Goal: Task Accomplishment & Management: Manage account settings

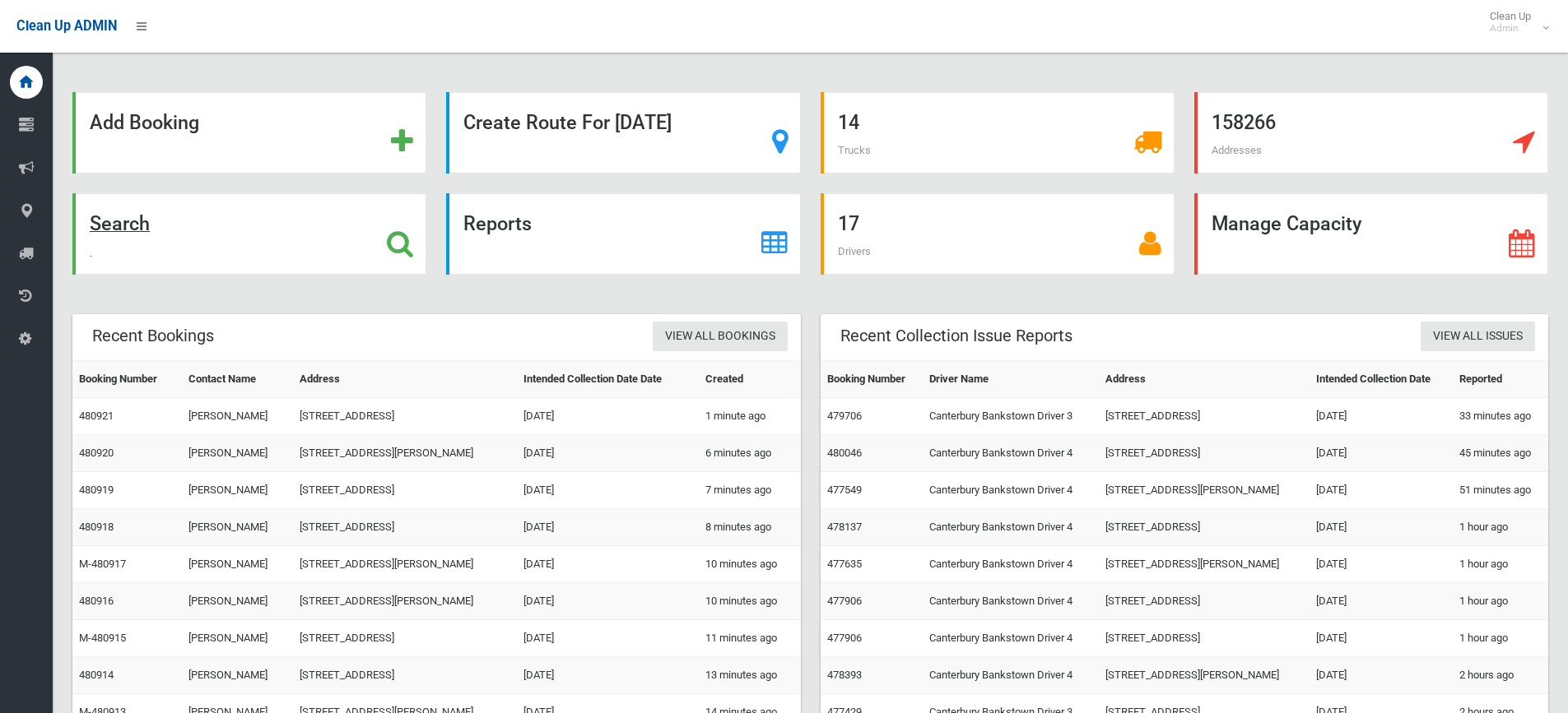
click at [403, 235] on icon at bounding box center [400, 243] width 27 height 28
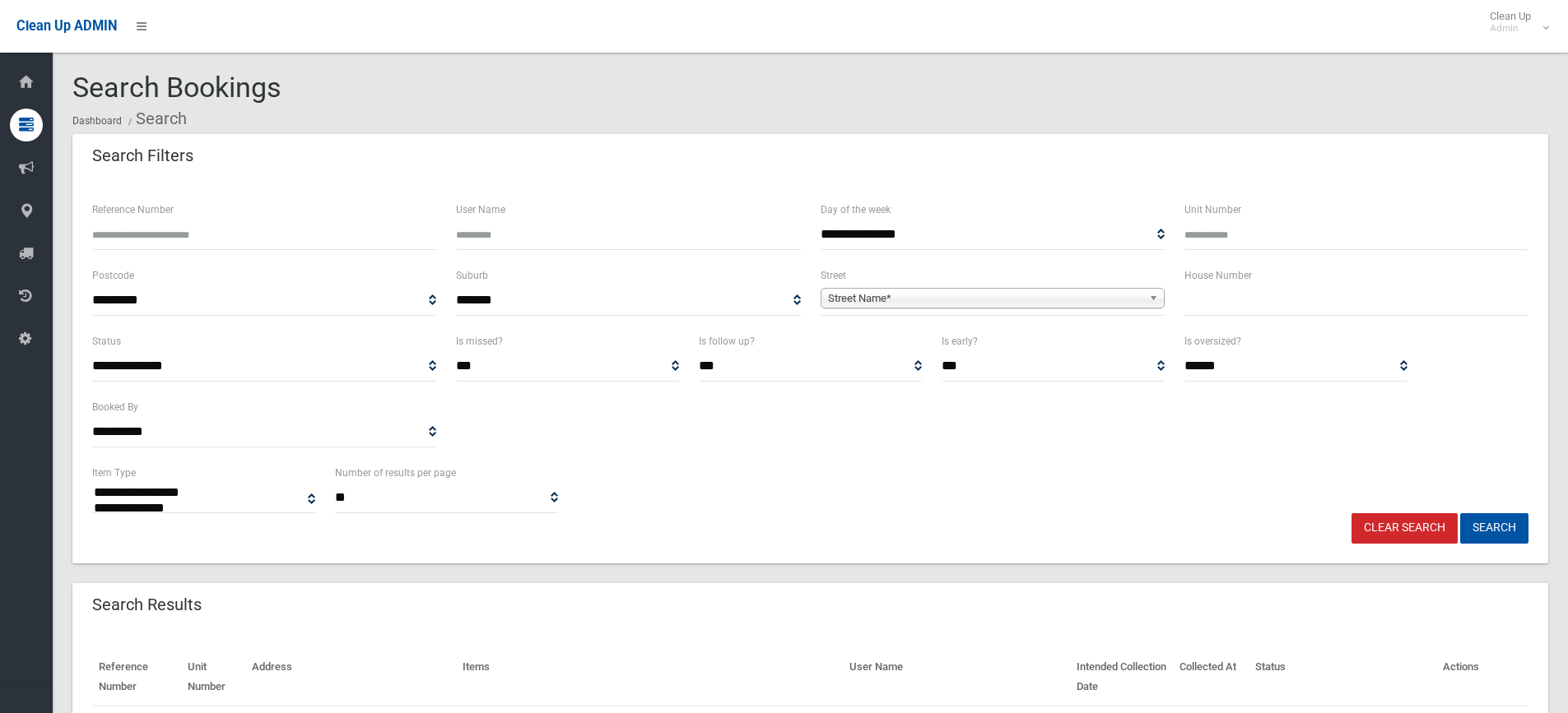
select select
click at [1253, 303] on input "text" at bounding box center [1357, 300] width 344 height 31
type input "**"
click at [1153, 298] on b at bounding box center [1156, 297] width 15 height 19
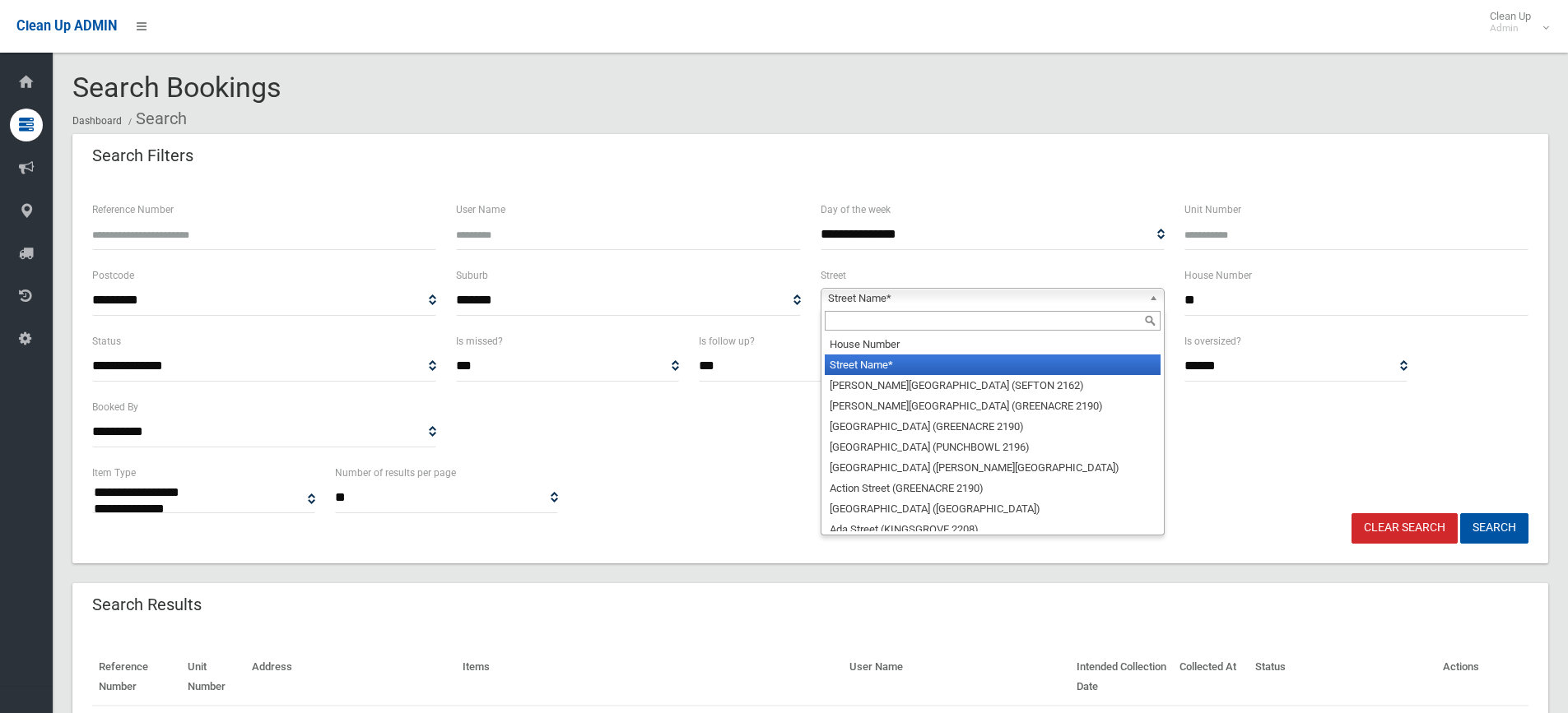
click at [968, 327] on input "text" at bounding box center [993, 321] width 336 height 20
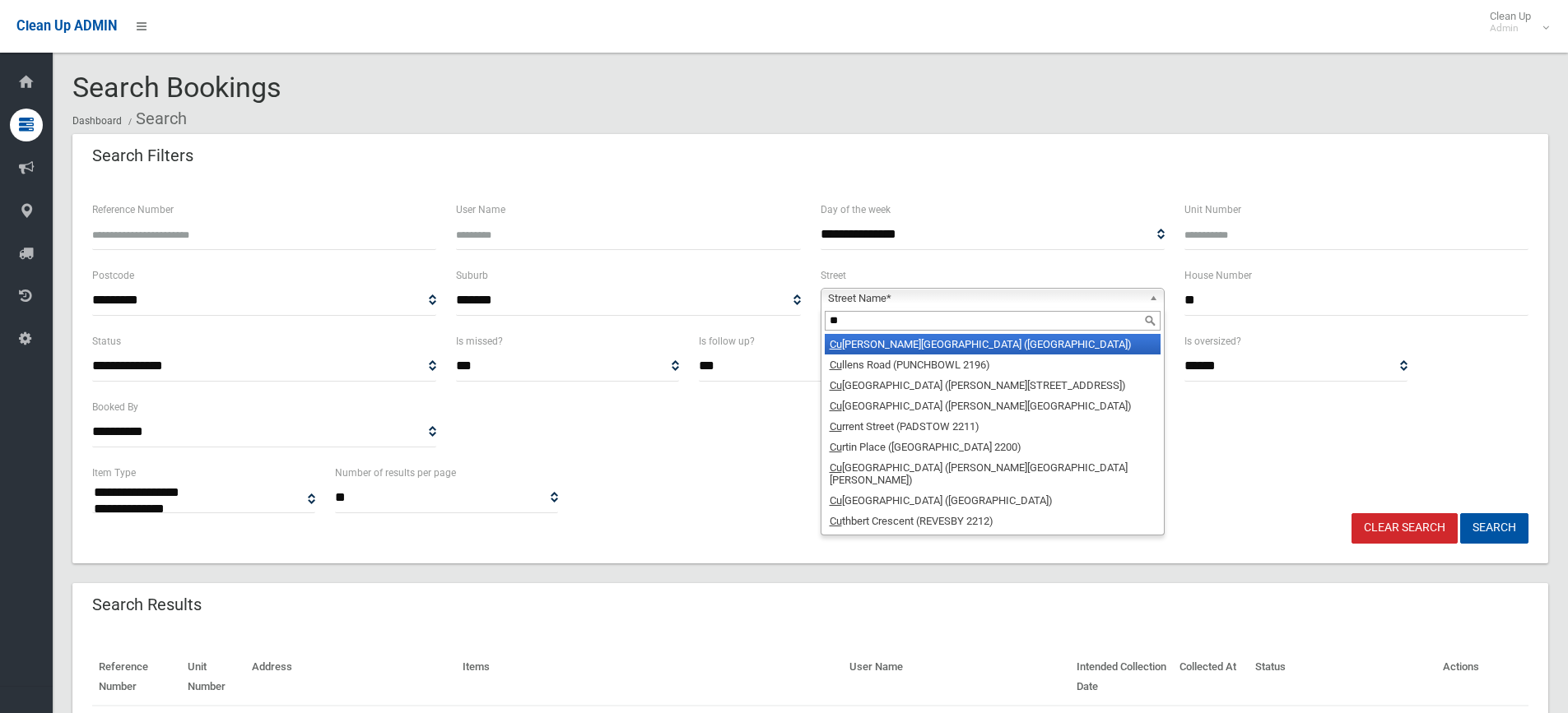
type input "*"
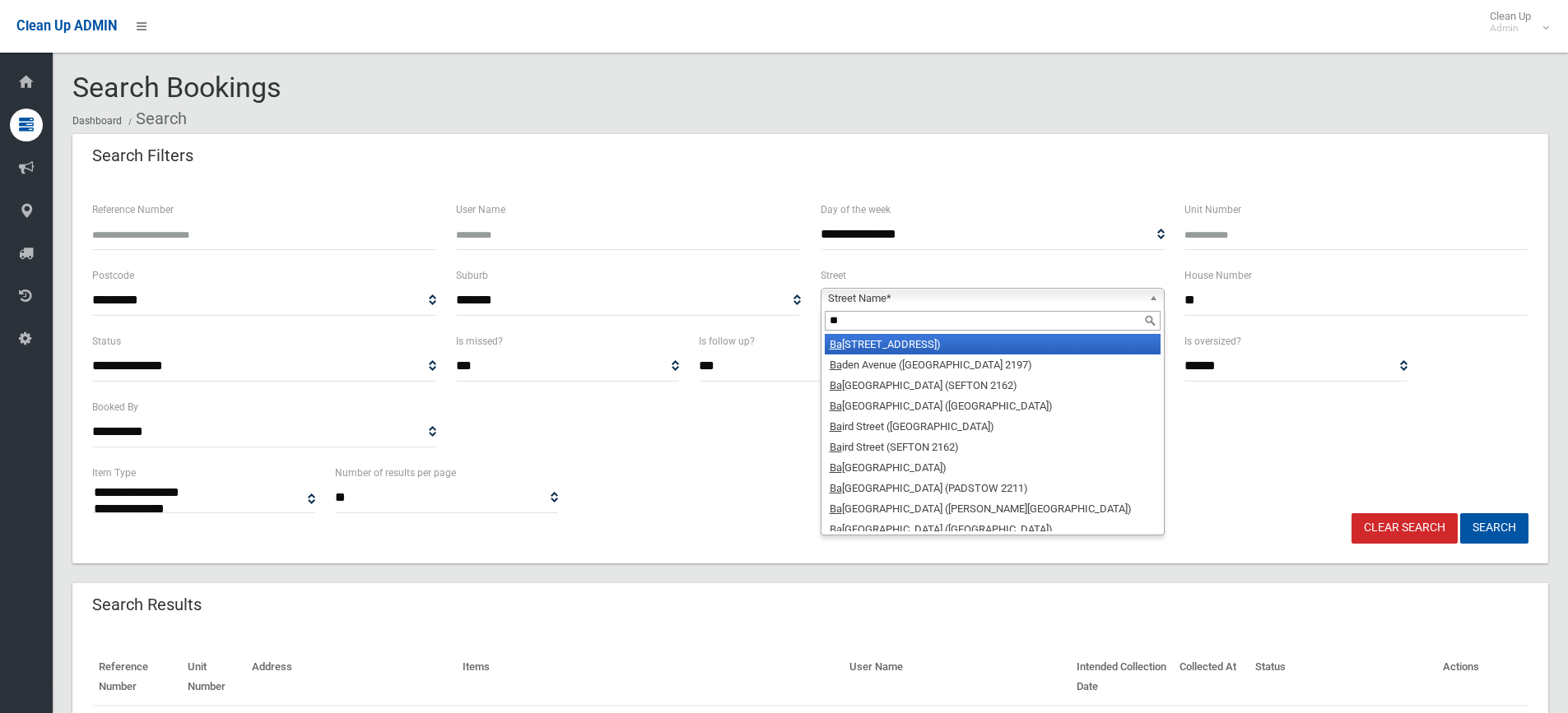
type input "*"
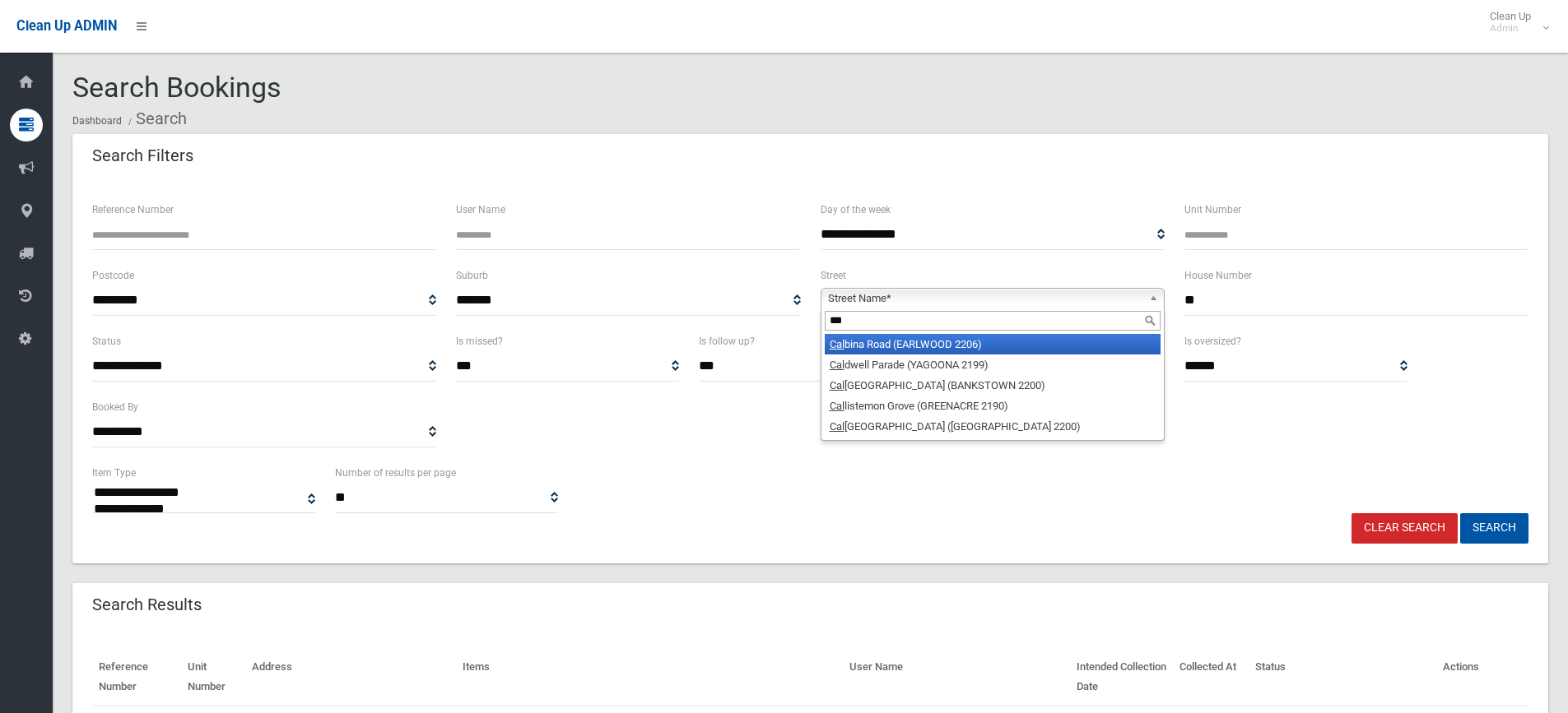
type input "***"
click at [908, 349] on li "Cal bina Road (EARLWOOD 2206)" at bounding box center [993, 344] width 336 height 21
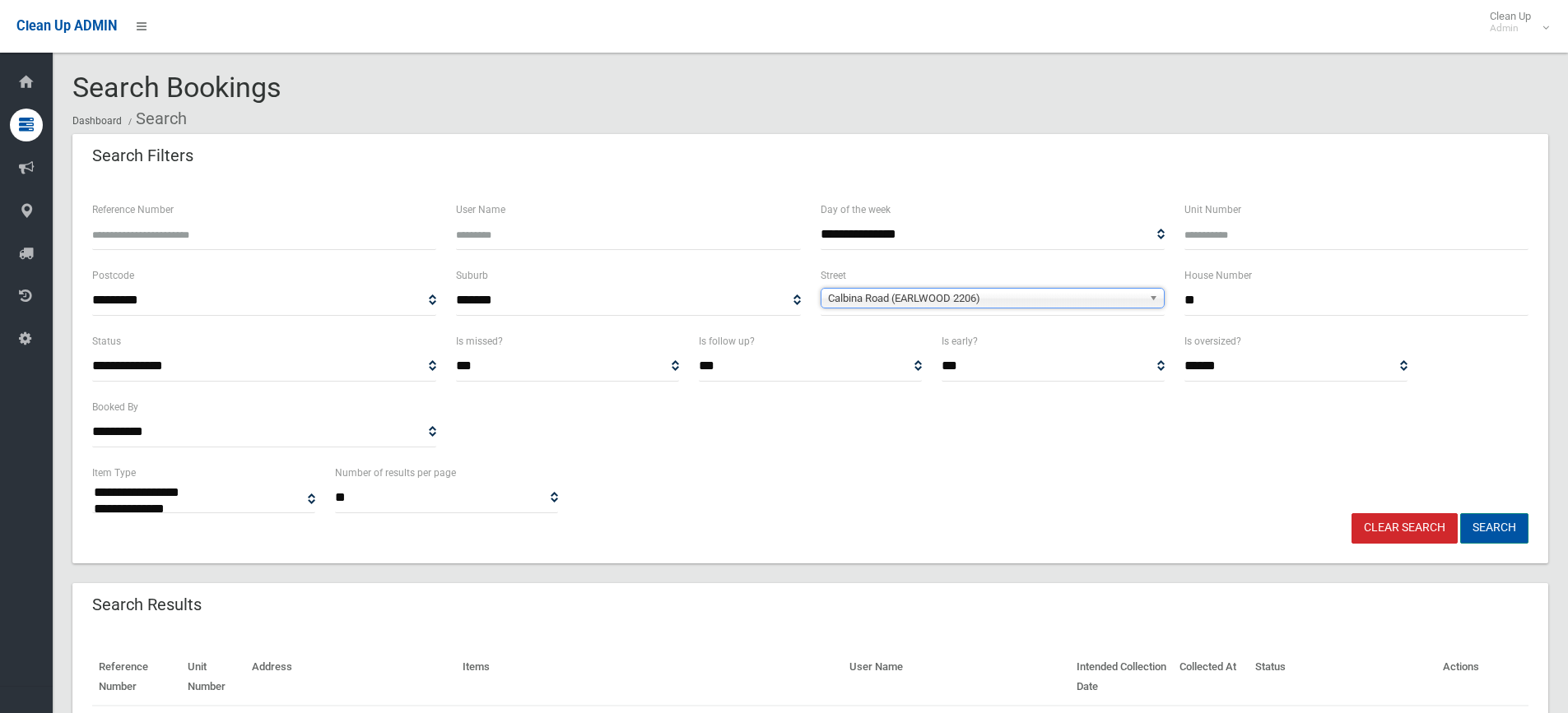
click at [1506, 532] on button "Search" at bounding box center [1494, 528] width 68 height 31
select select
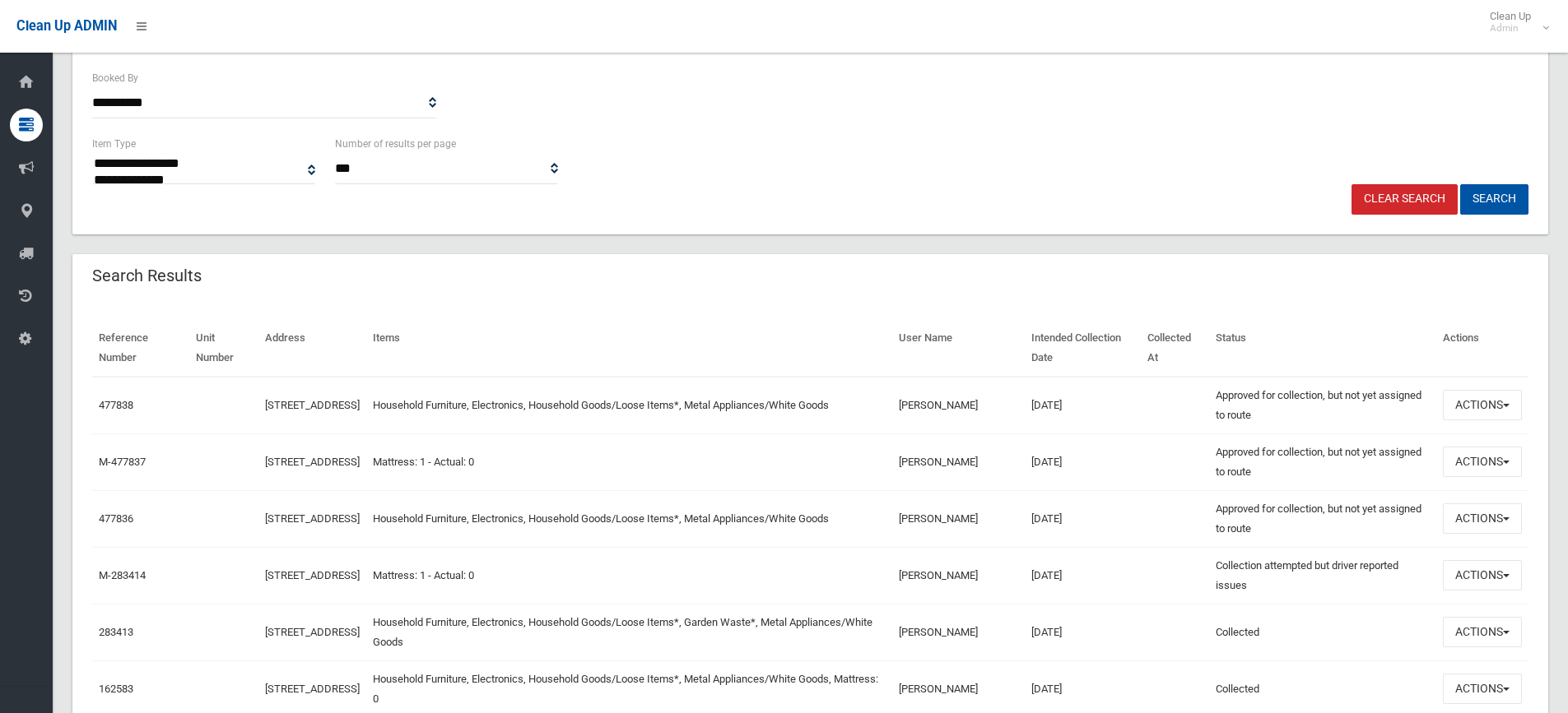
scroll to position [334, 0]
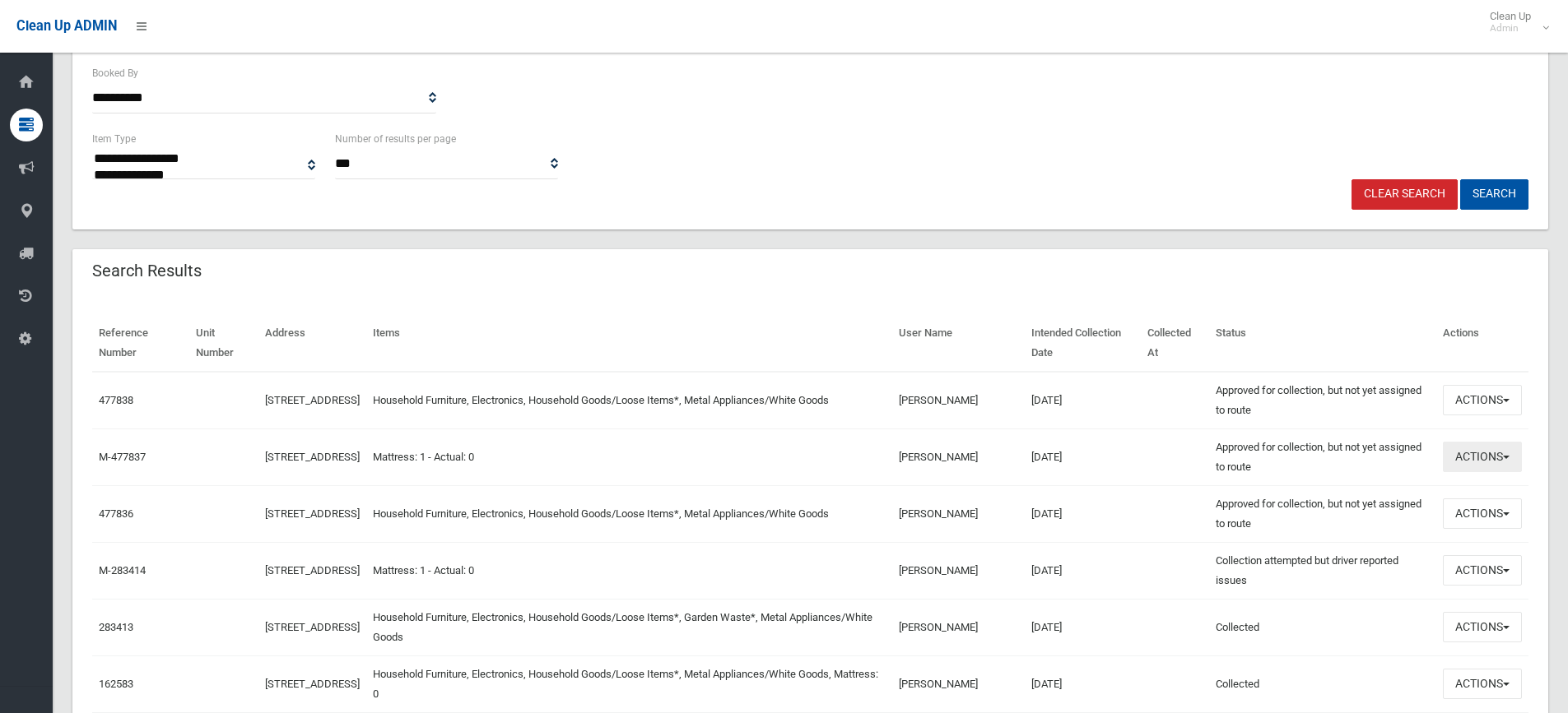
click at [1509, 458] on span "button" at bounding box center [1506, 457] width 7 height 3
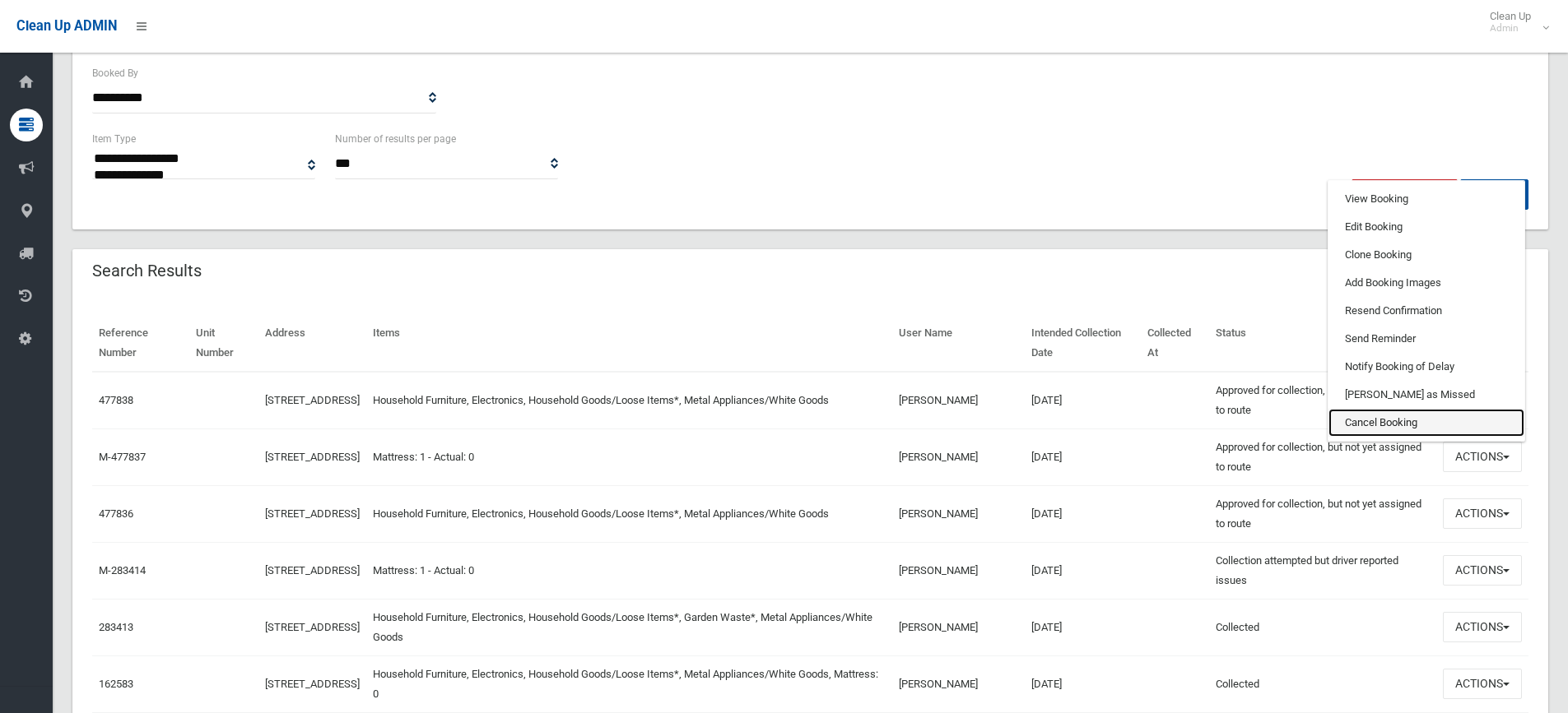
click at [1392, 420] on link "Cancel Booking" at bounding box center [1427, 423] width 196 height 28
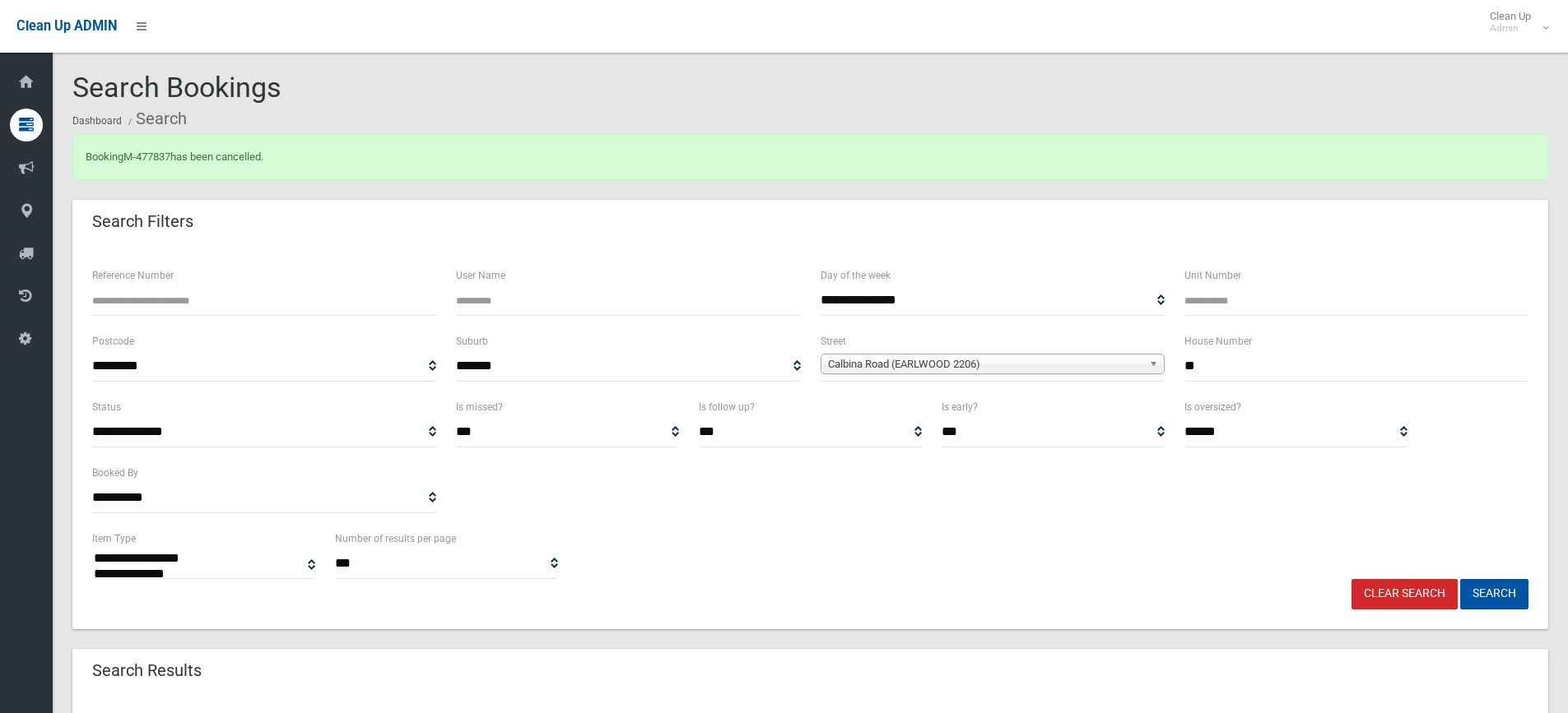
select select
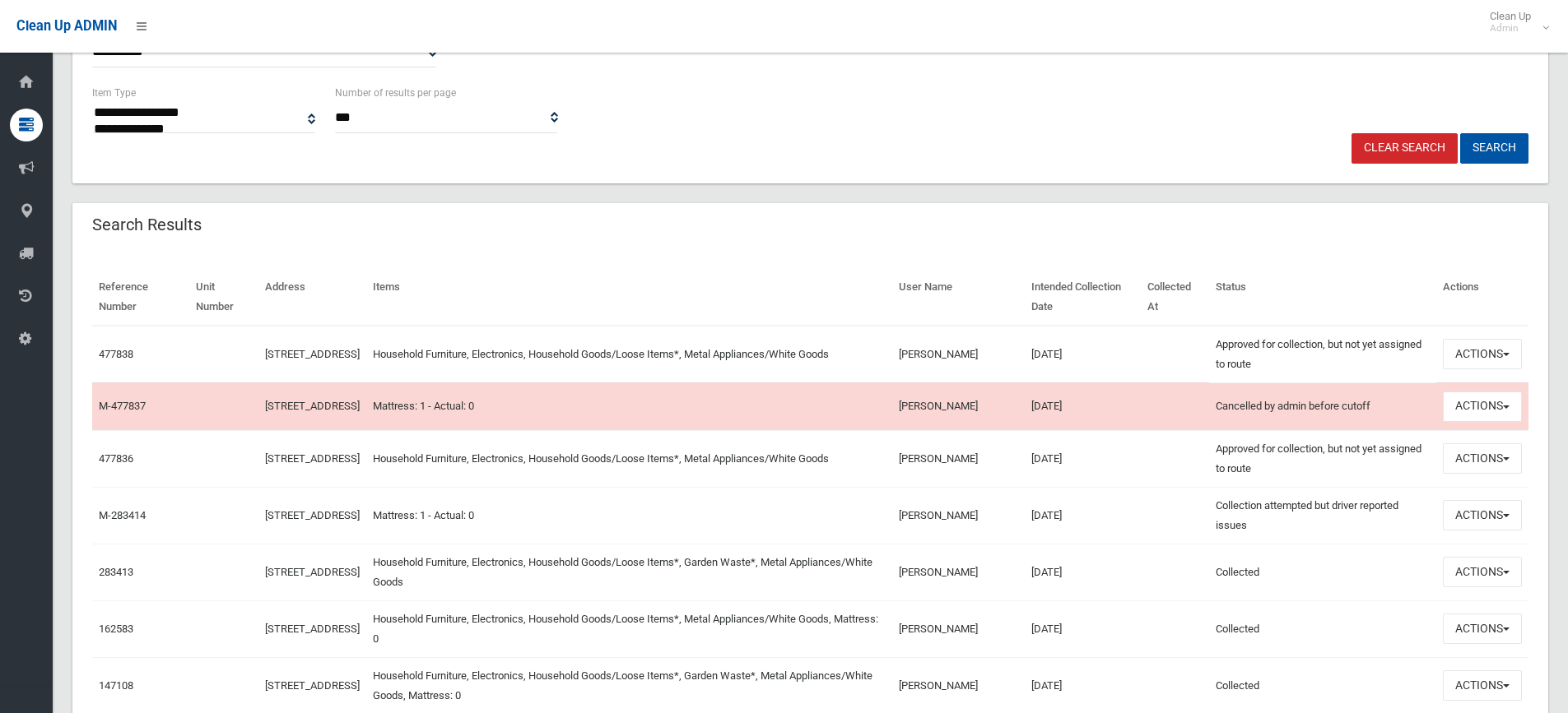
scroll to position [456, 0]
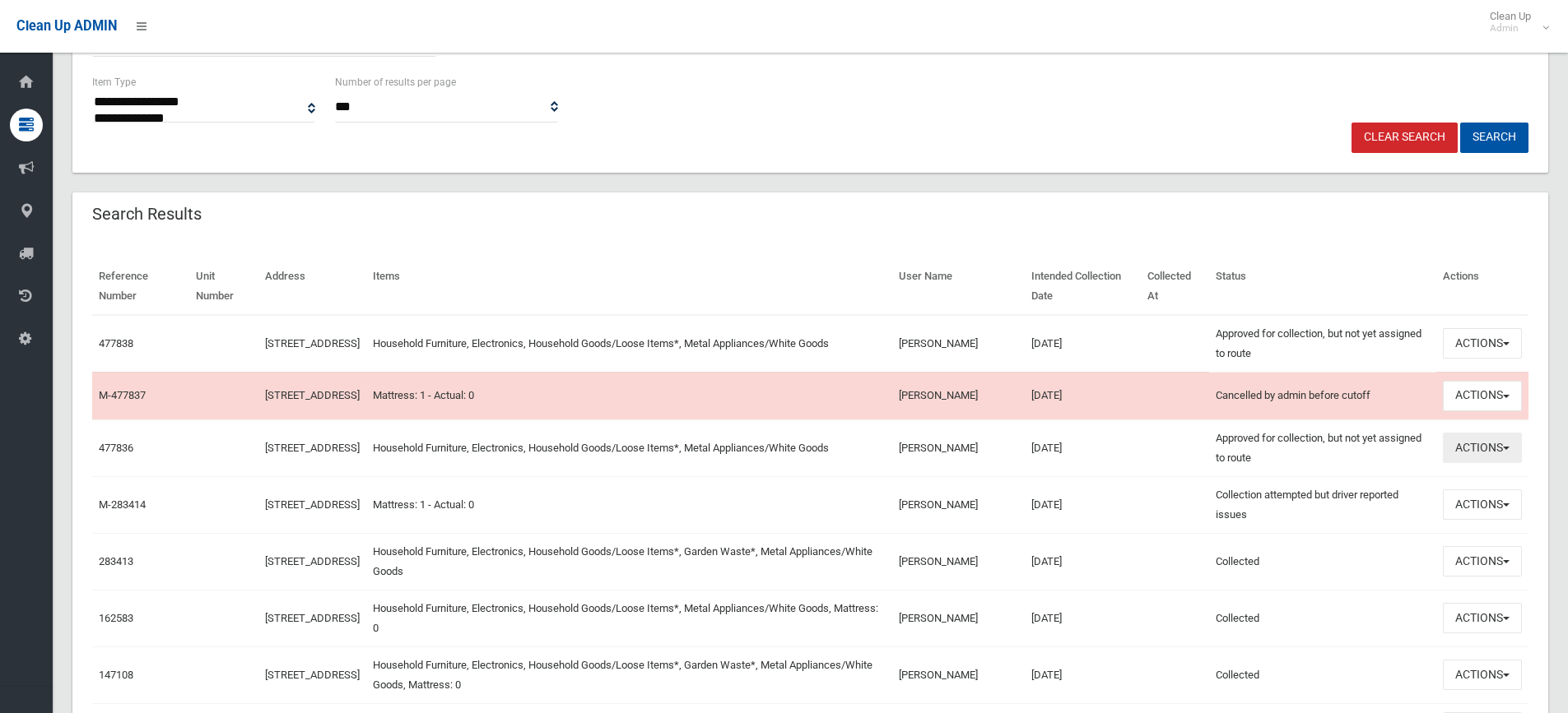
click at [1508, 450] on span "button" at bounding box center [1506, 447] width 7 height 3
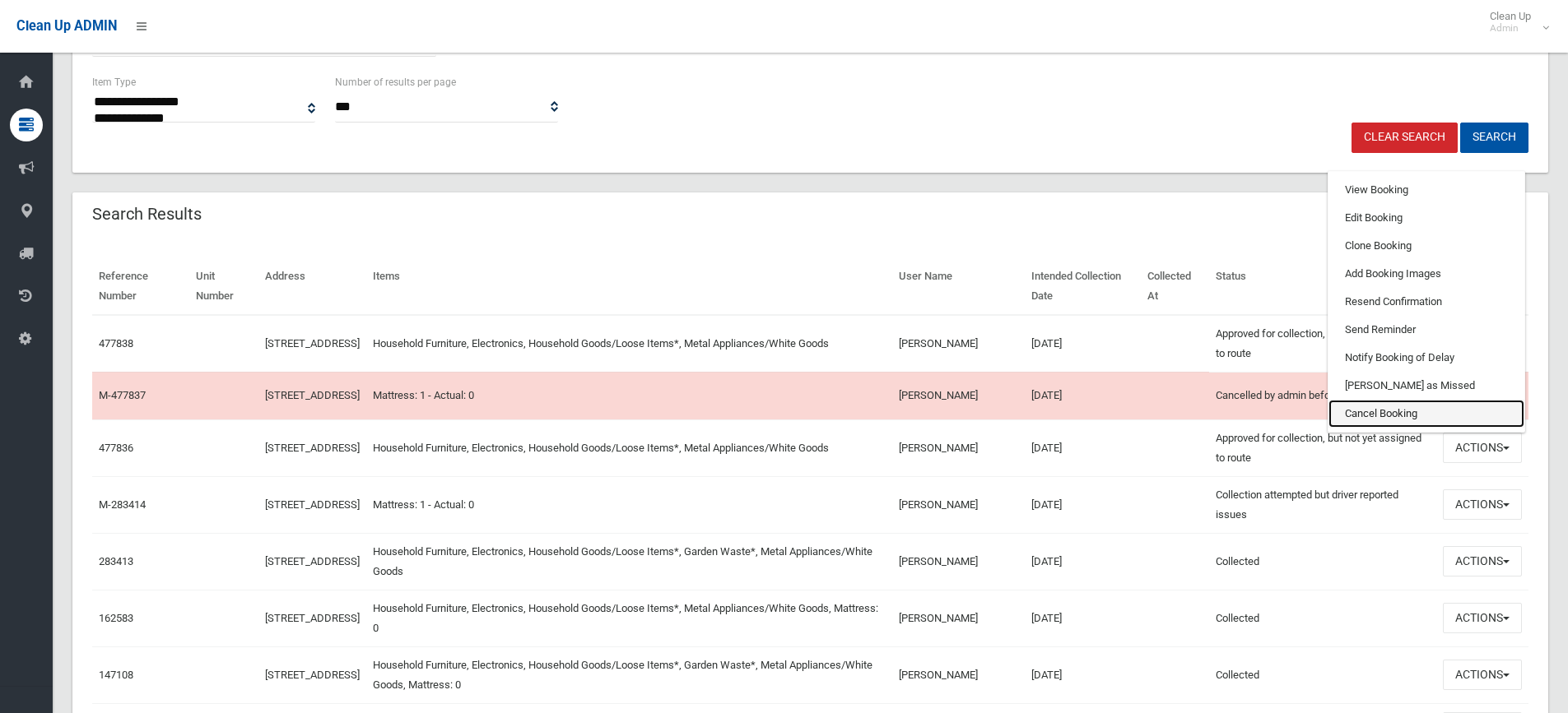
click at [1464, 423] on link "Cancel Booking" at bounding box center [1427, 414] width 196 height 28
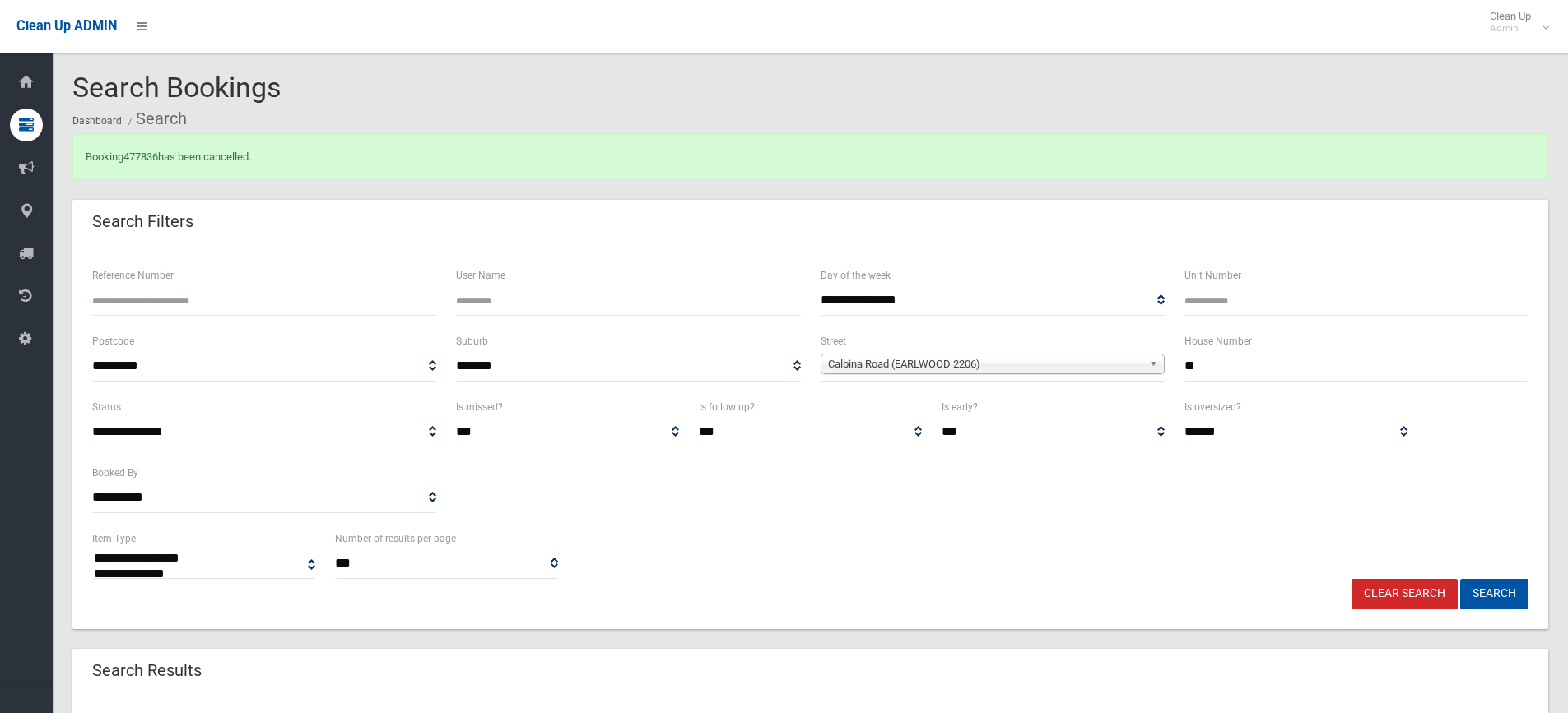
select select
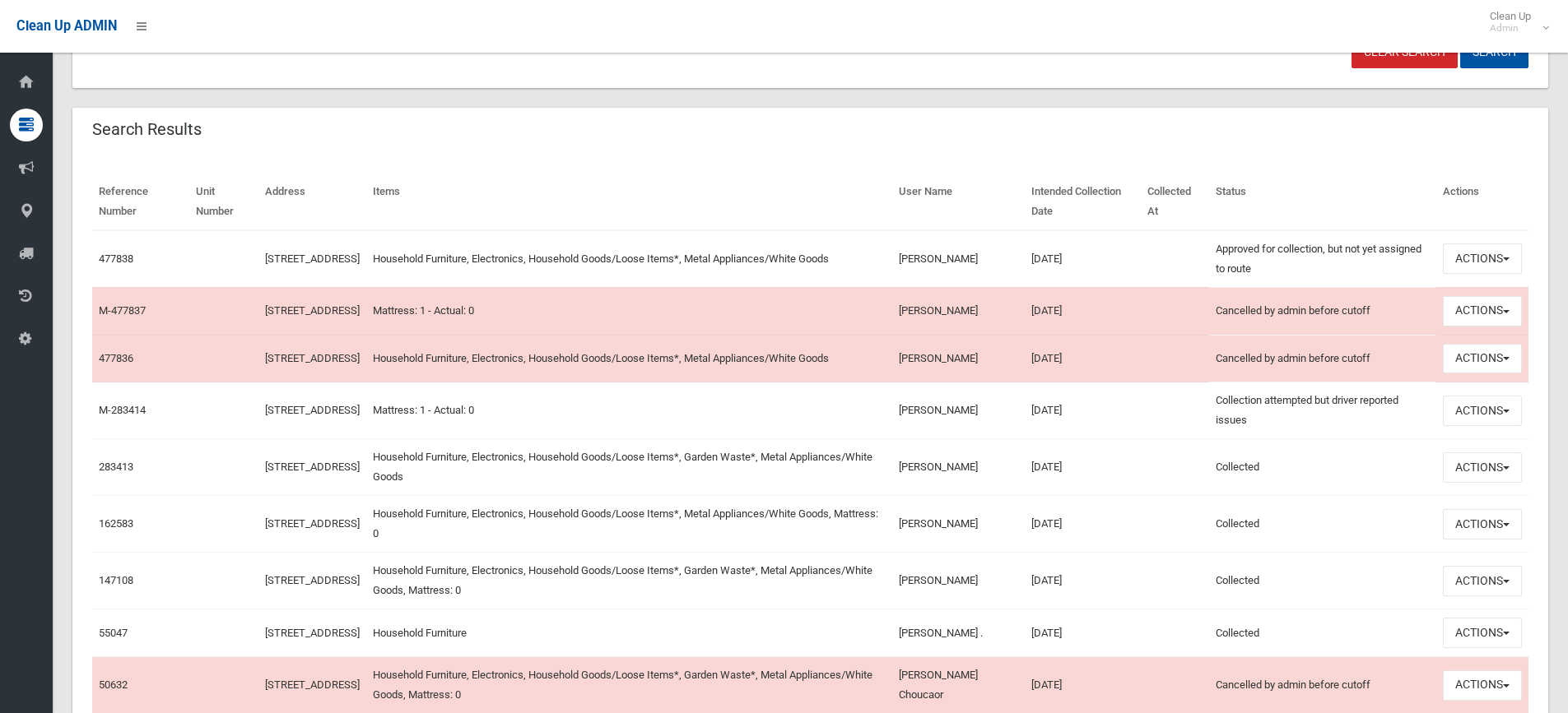
scroll to position [550, 0]
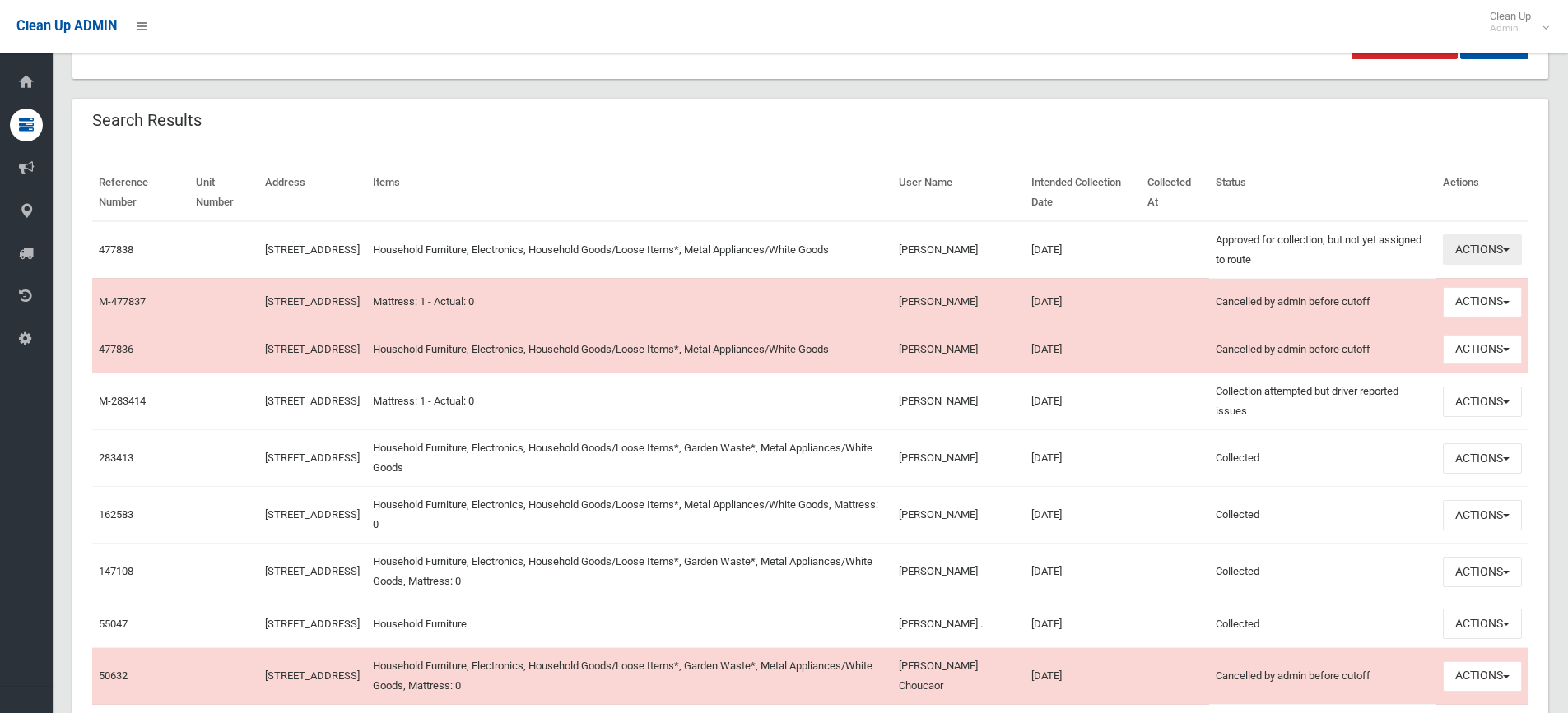
click at [1513, 246] on button "Actions" at bounding box center [1483, 249] width 79 height 31
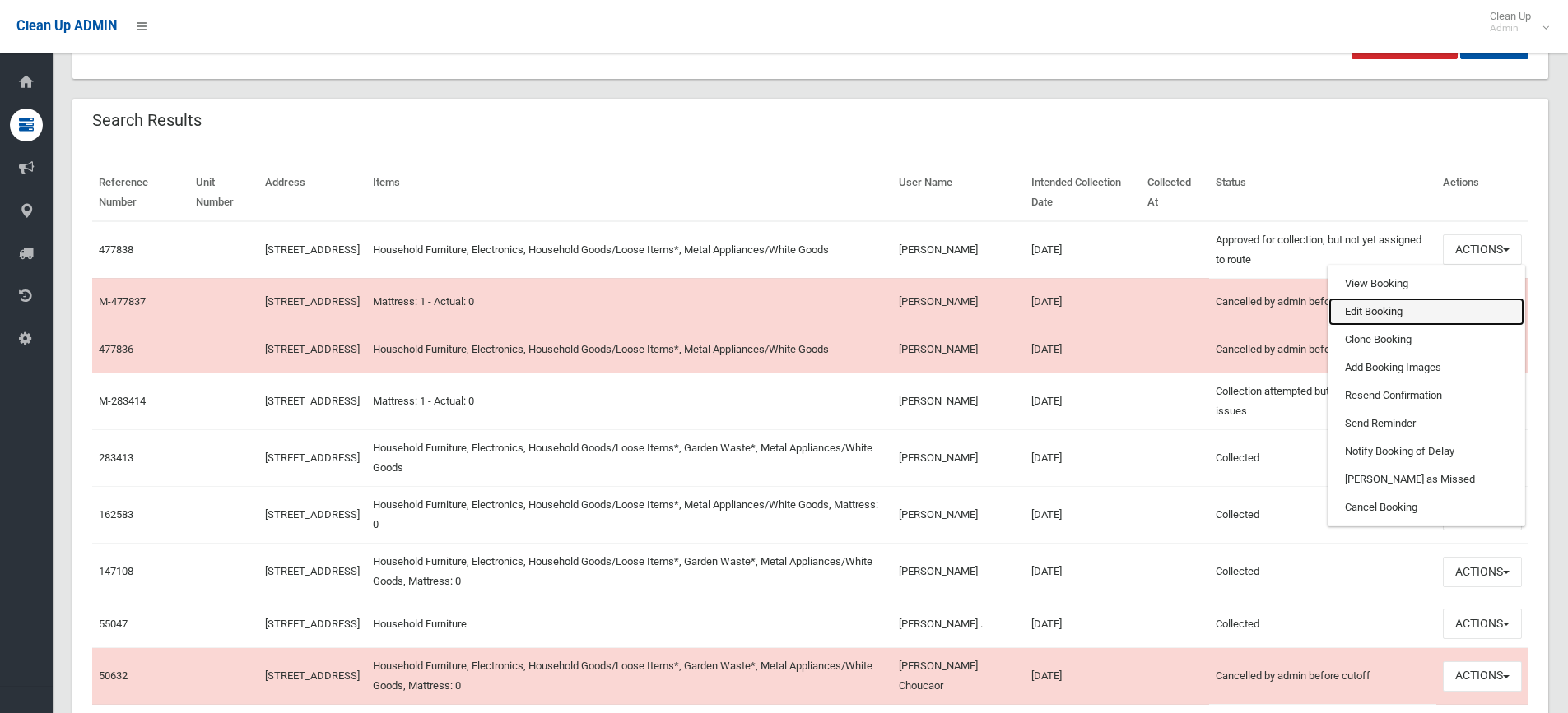
click at [1400, 308] on link "Edit Booking" at bounding box center [1427, 312] width 196 height 28
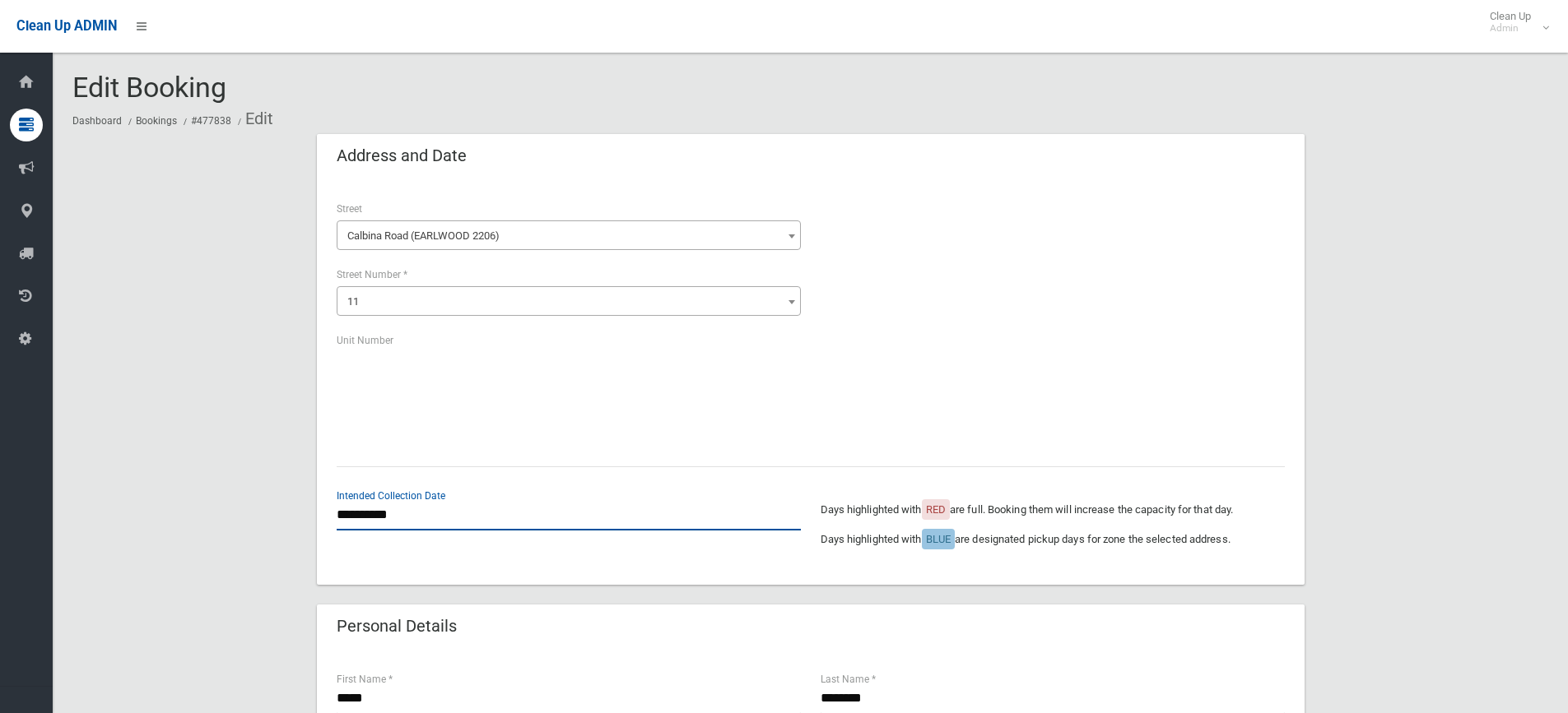
click at [399, 520] on input "**********" at bounding box center [569, 515] width 464 height 31
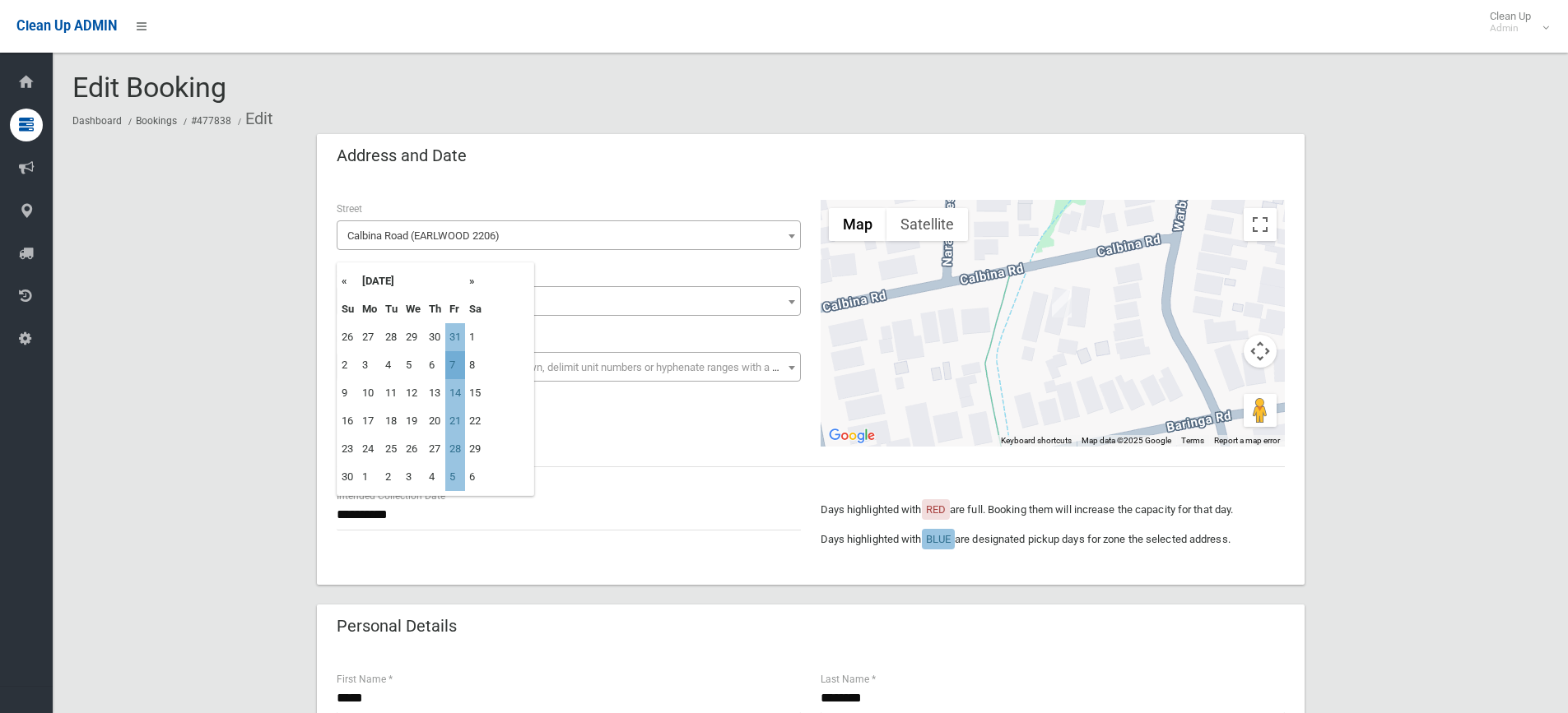
click at [451, 361] on td "7" at bounding box center [455, 365] width 20 height 28
type input "**********"
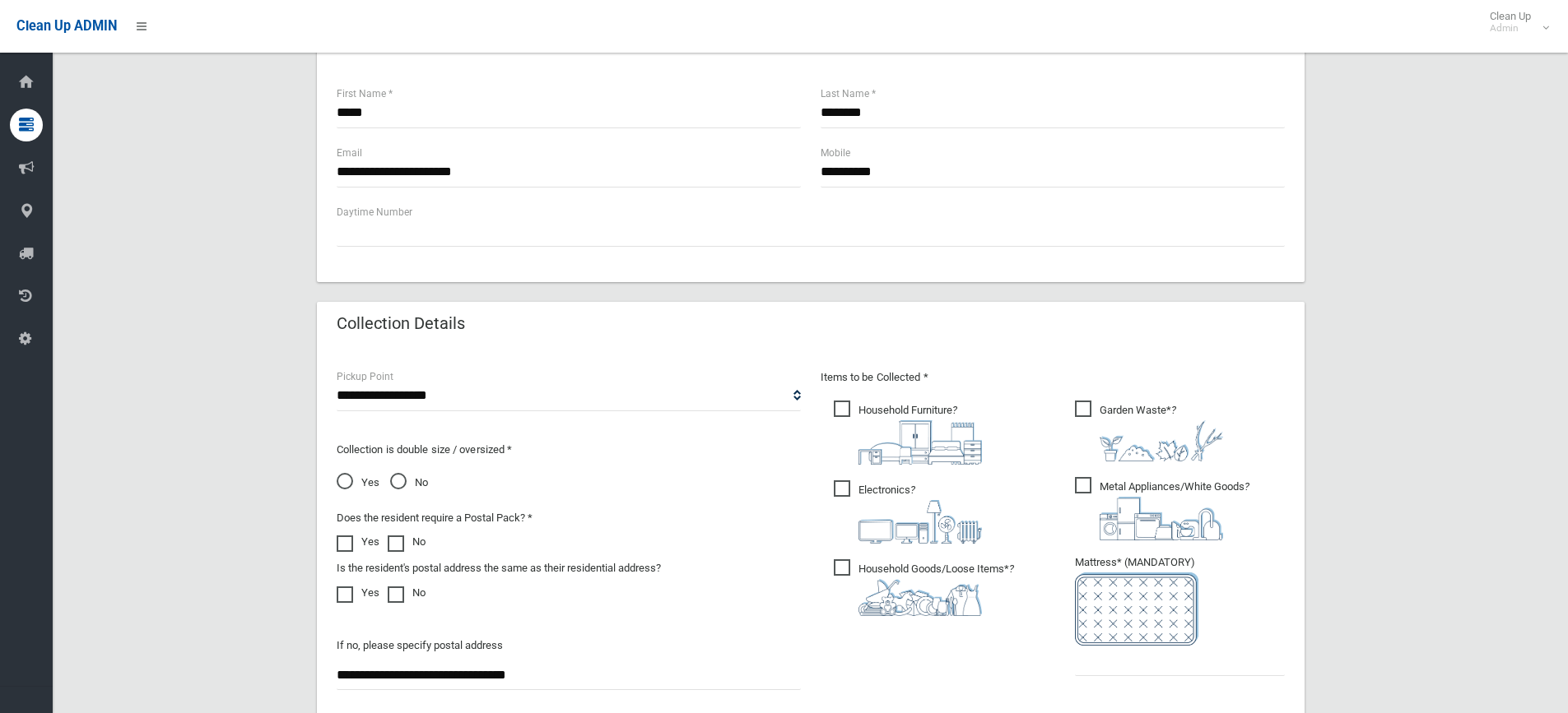
scroll to position [915, 0]
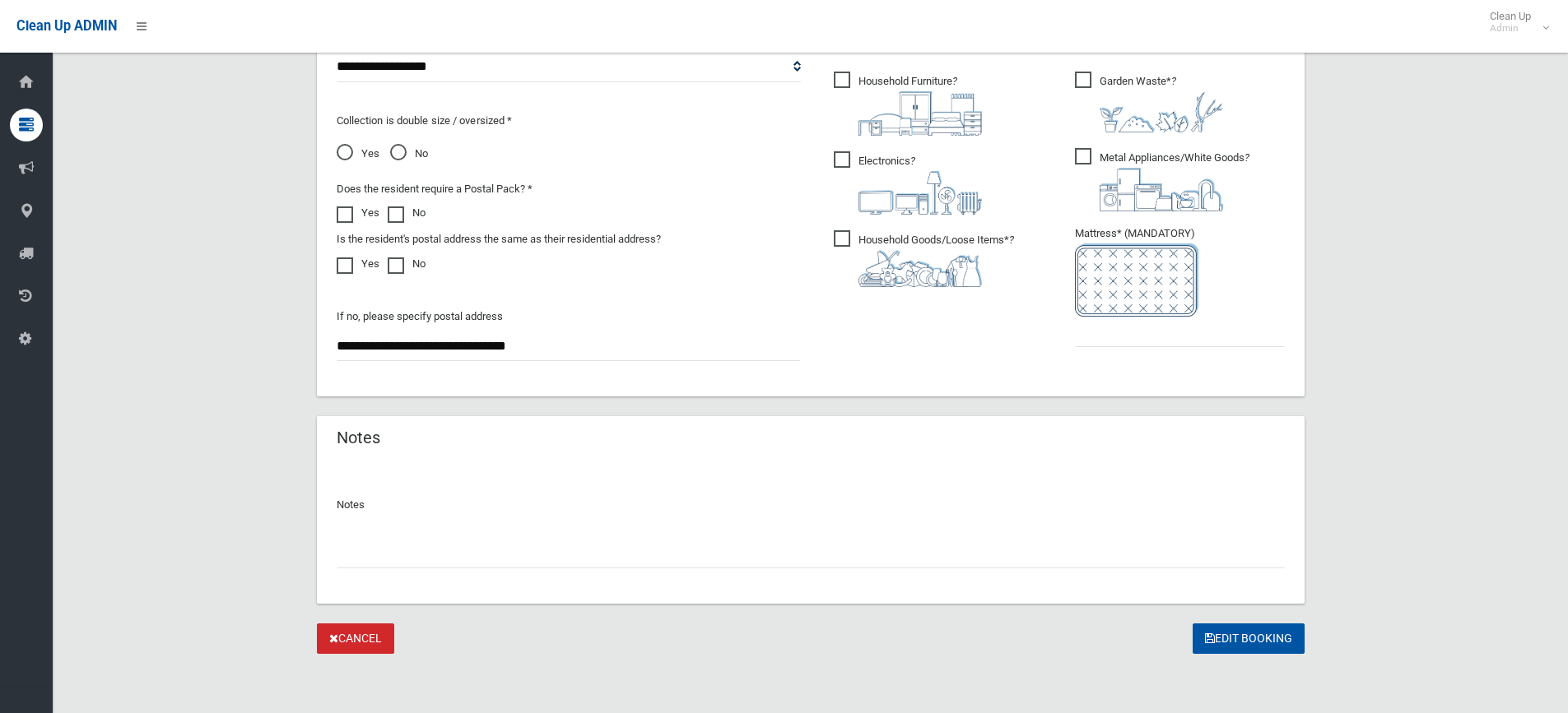
click at [444, 565] on input "text" at bounding box center [811, 553] width 949 height 31
click at [355, 560] on input "text" at bounding box center [811, 553] width 949 height 31
type input "*"
type input "**********"
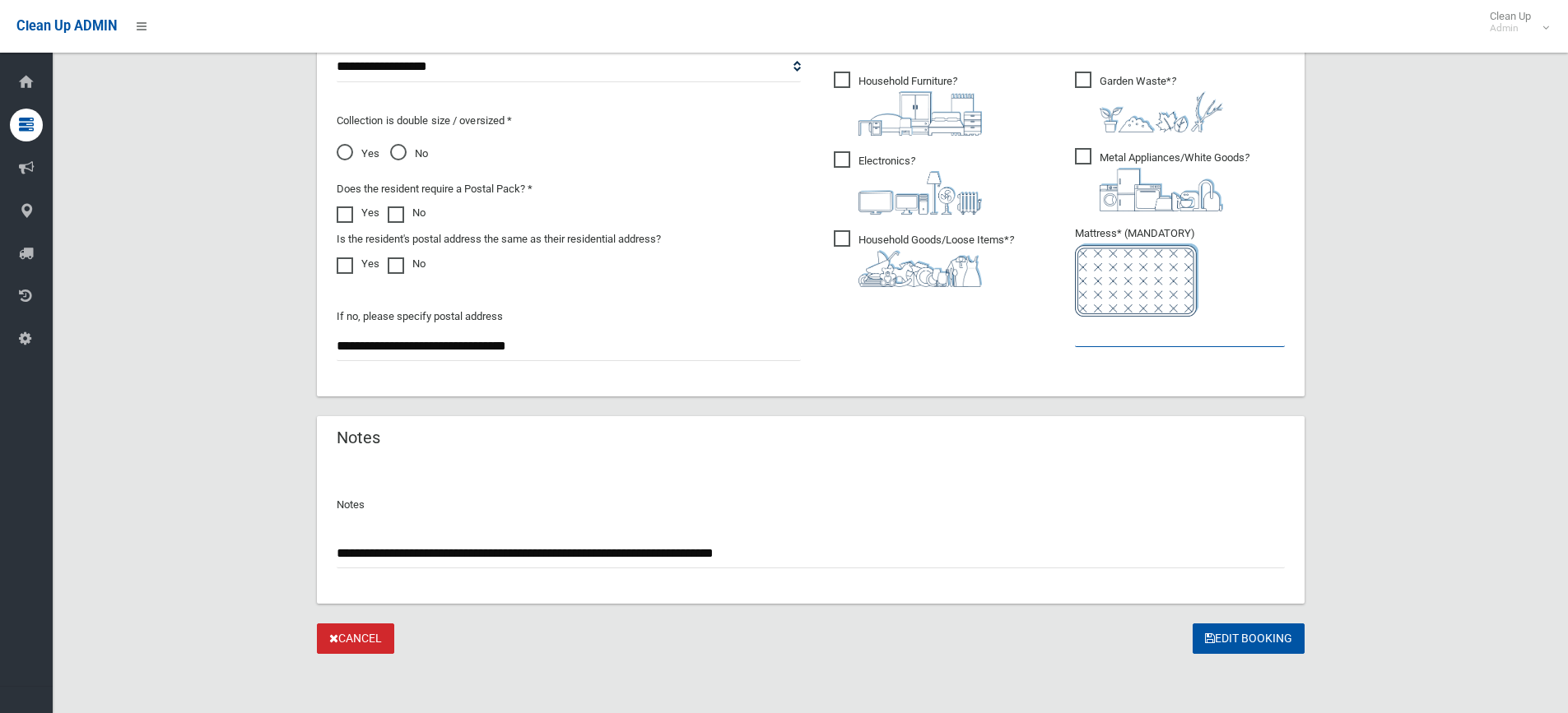
click at [1114, 340] on input "text" at bounding box center [1180, 332] width 209 height 31
type input "*"
click at [1266, 640] on button "Edit Booking" at bounding box center [1248, 639] width 112 height 31
